Goal: Obtain resource: Download file/media

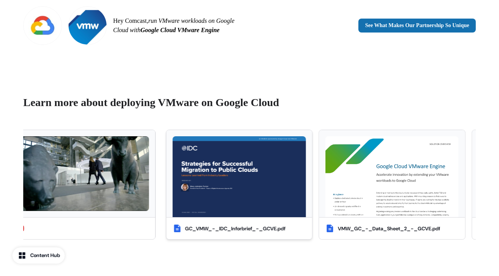
scroll to position [542, 0]
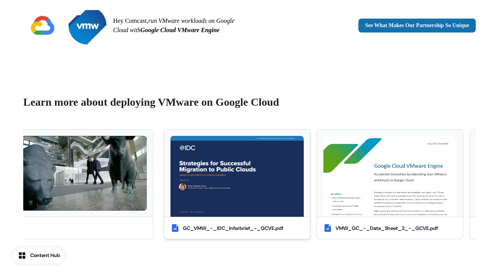
click at [267, 162] on img "button" at bounding box center [237, 176] width 133 height 81
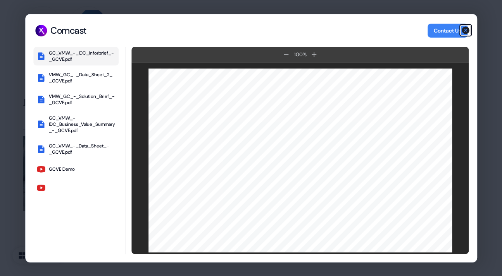
click at [465, 28] on icon "button" at bounding box center [466, 30] width 8 height 8
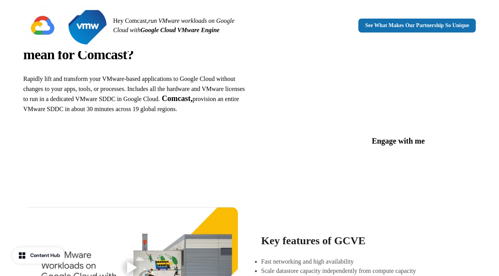
scroll to position [0, 0]
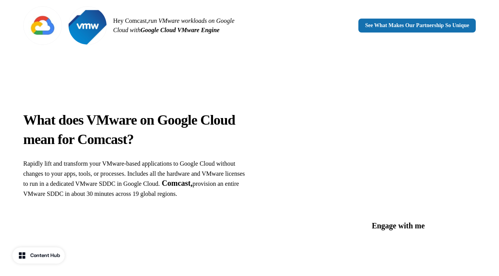
click at [302, 28] on div "See What Makes Our Partnership So Unique" at bounding box center [364, 26] width 223 height 14
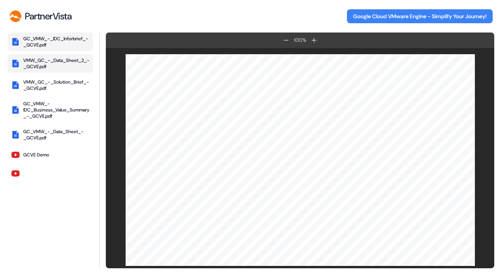
click at [63, 65] on div "VMW_GC_-_Data_Sheet_2_-_GCVE.pdf" at bounding box center [56, 63] width 67 height 12
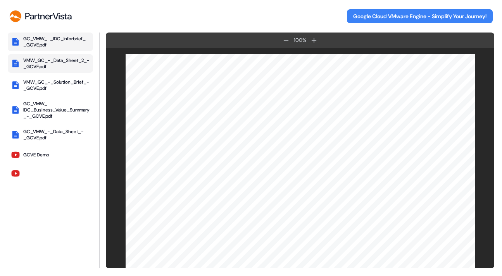
click at [64, 38] on div "GC_VMW_-_IDC_Inforbrief_-_GCVE.pdf" at bounding box center [56, 42] width 67 height 12
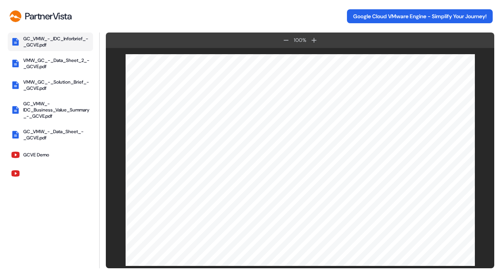
click at [363, 14] on button "Google Cloud VMware Engine - Simplify Your Journey!" at bounding box center [420, 16] width 146 height 14
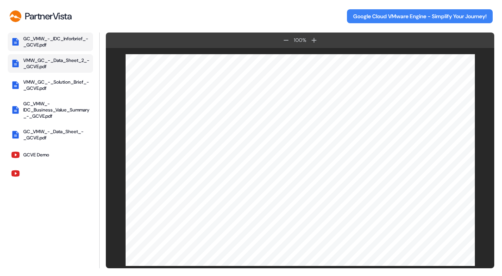
click at [49, 64] on div "VMW_GC_-_Data_Sheet_2_-_GCVE.pdf" at bounding box center [56, 63] width 67 height 12
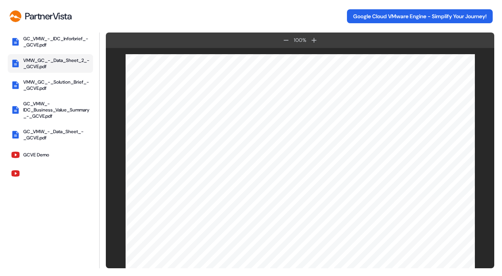
click at [373, 14] on button "Google Cloud VMware Engine - Simplify Your Journey!" at bounding box center [420, 16] width 146 height 14
